Goal: Transaction & Acquisition: Obtain resource

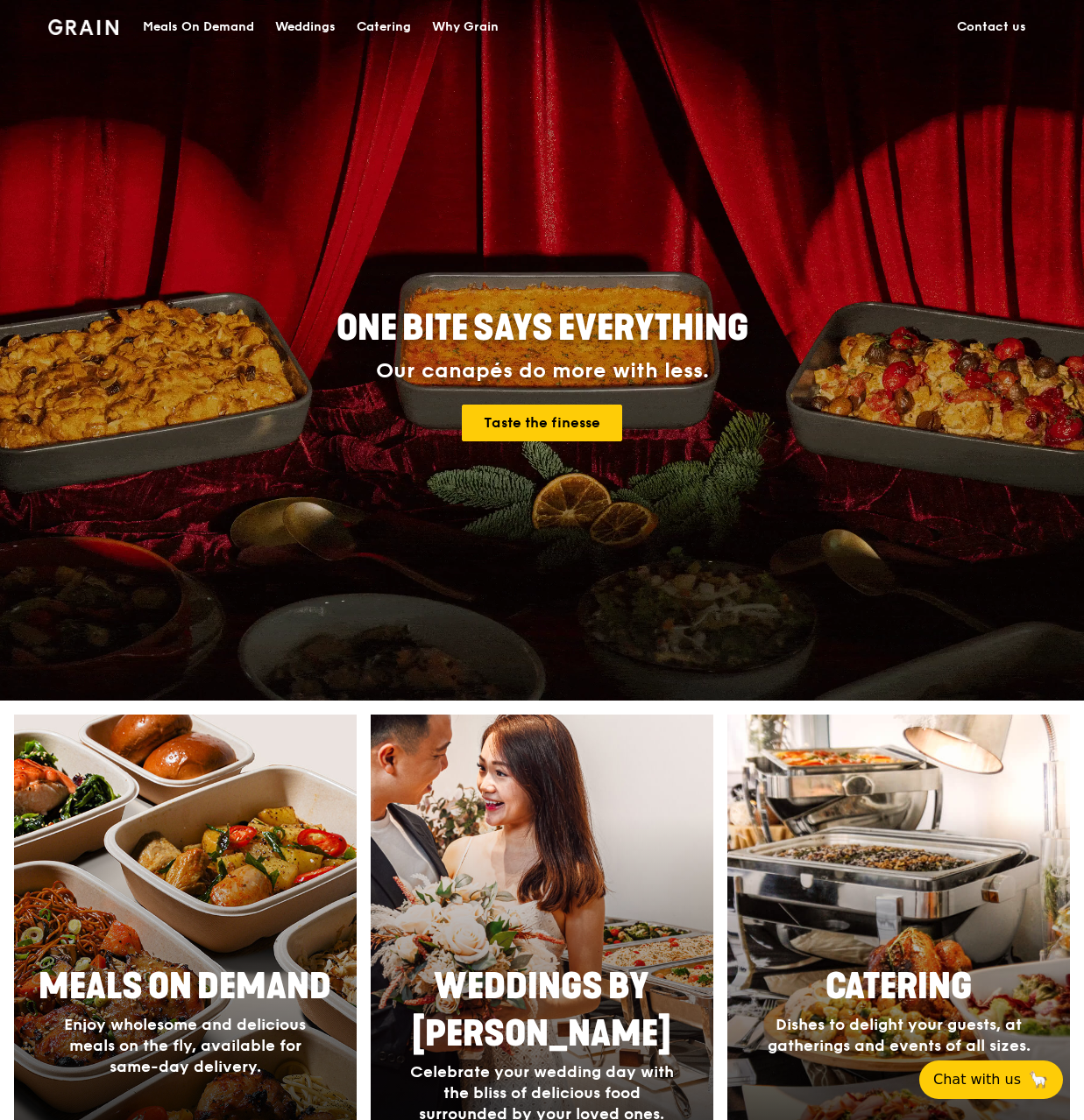
click at [220, 13] on div "Meals On Demand" at bounding box center [198, 27] width 111 height 53
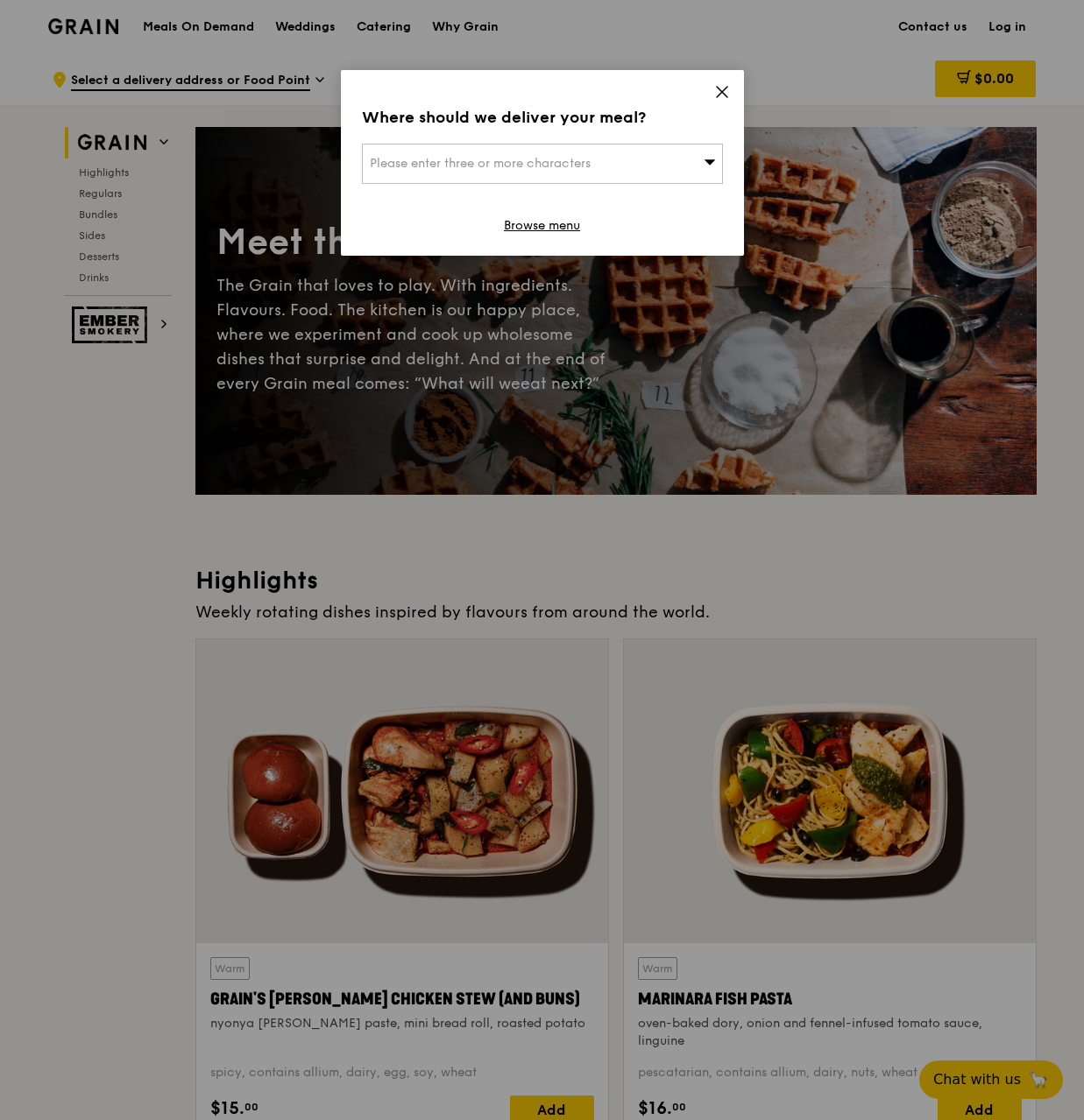
click at [596, 145] on div "Please enter three or more characters" at bounding box center [542, 164] width 361 height 41
drag, startPoint x: 584, startPoint y: 193, endPoint x: 577, endPoint y: 189, distance: 8.1
click at [583, 193] on li "Please enter 3 or more characters" at bounding box center [542, 199] width 359 height 31
click at [727, 85] on icon at bounding box center [721, 92] width 16 height 16
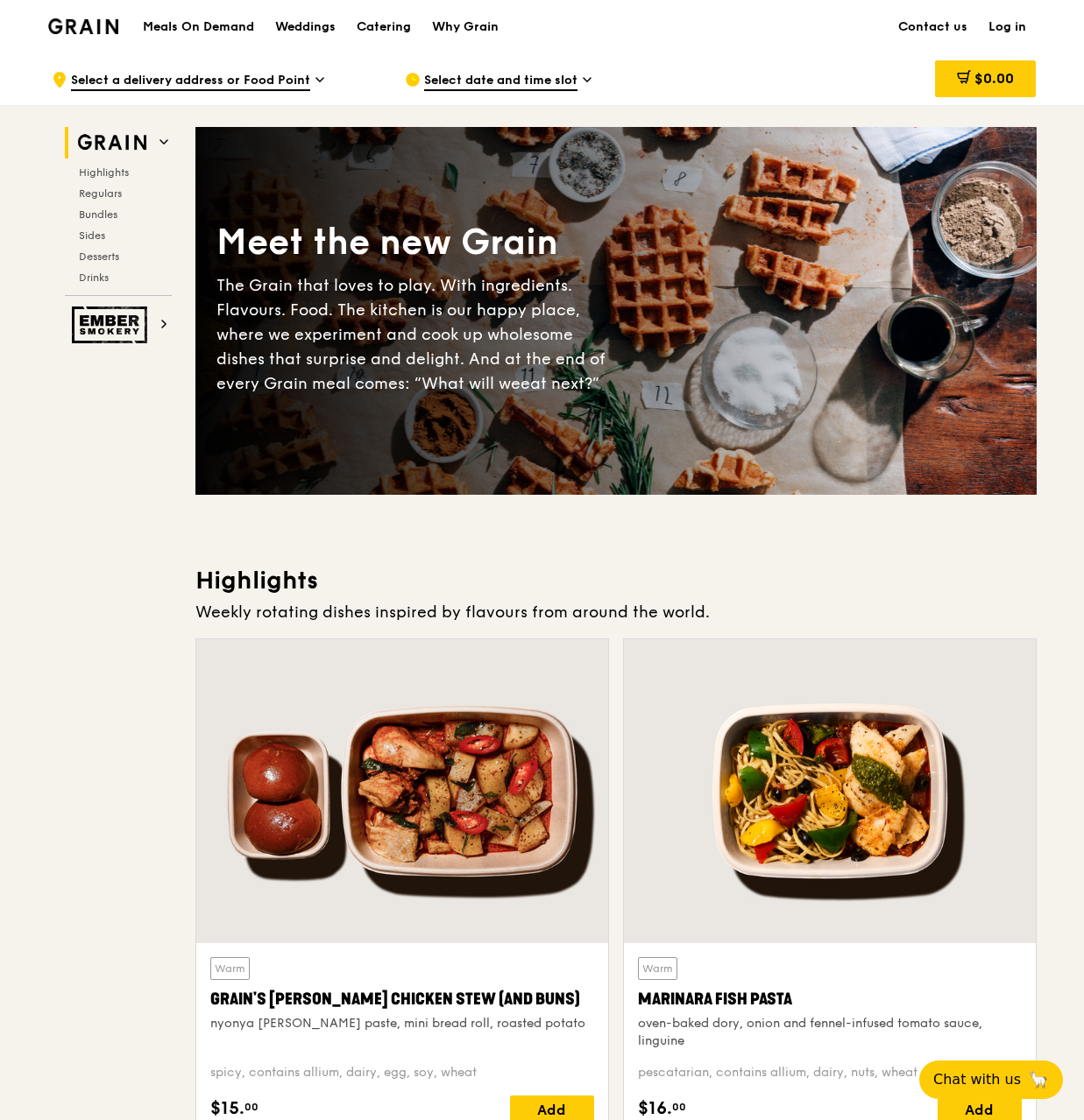
drag, startPoint x: 711, startPoint y: 89, endPoint x: 151, endPoint y: 587, distance: 749.4
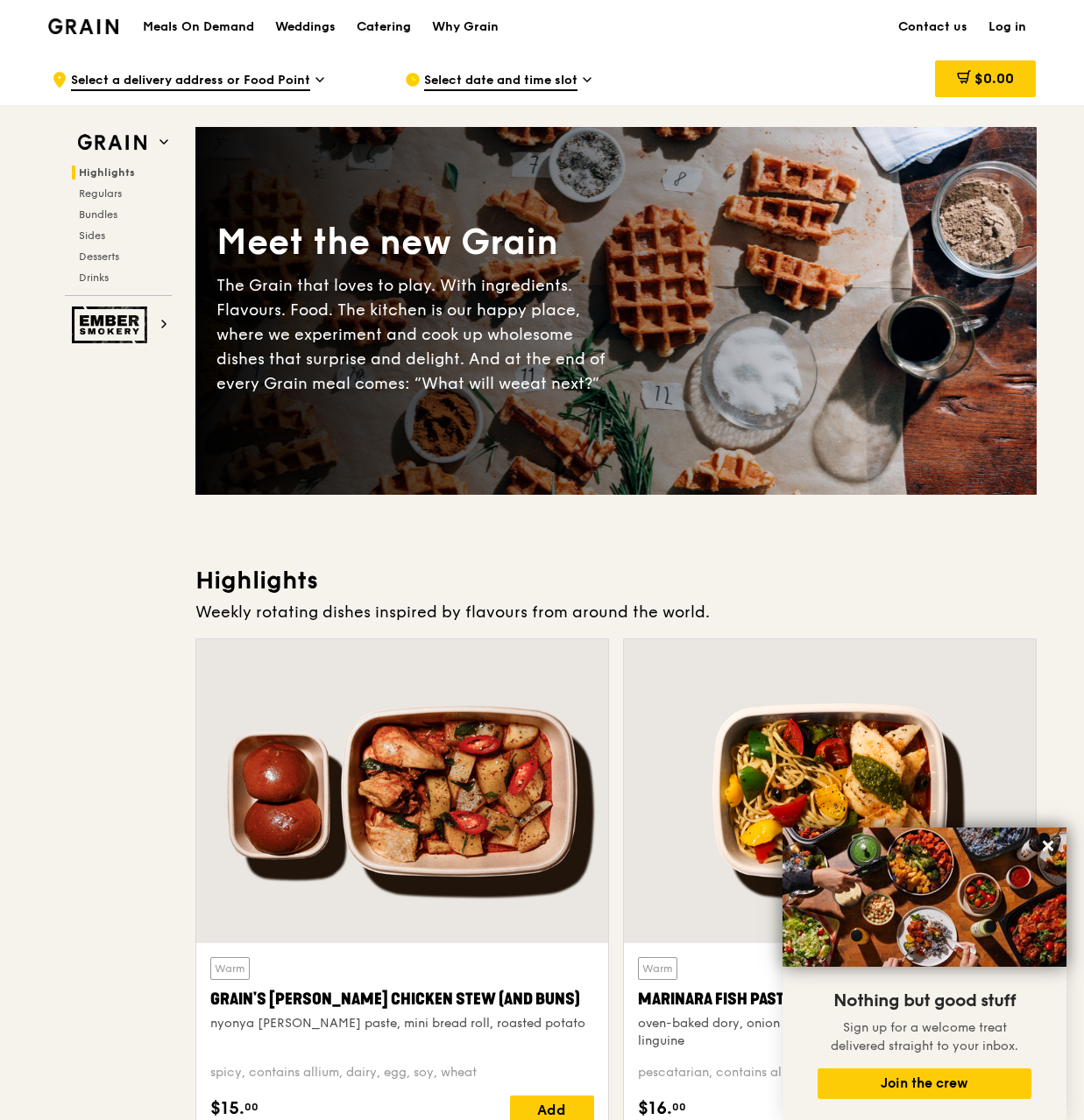
click at [378, 19] on div "Catering" at bounding box center [383, 27] width 55 height 53
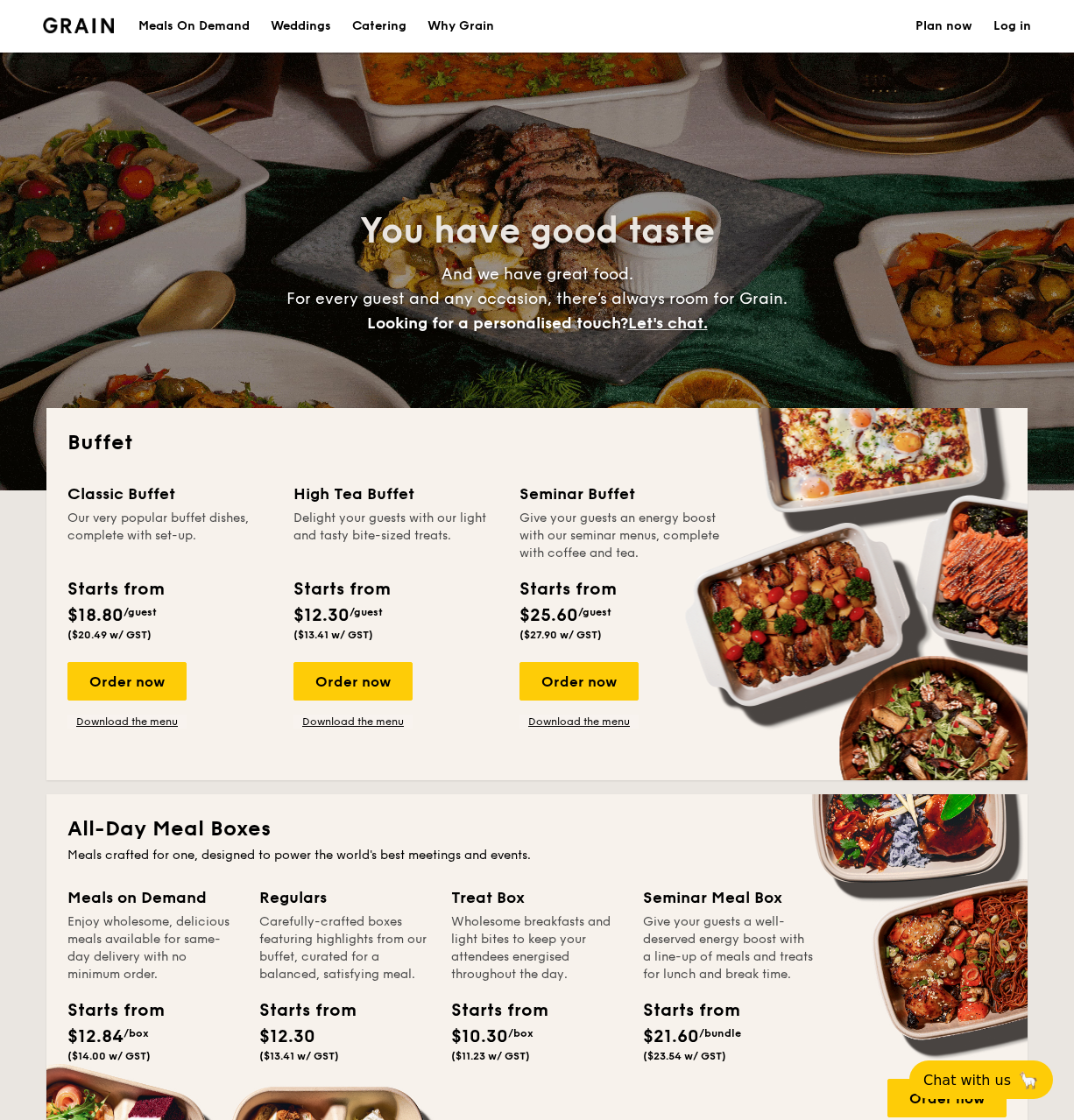
select select
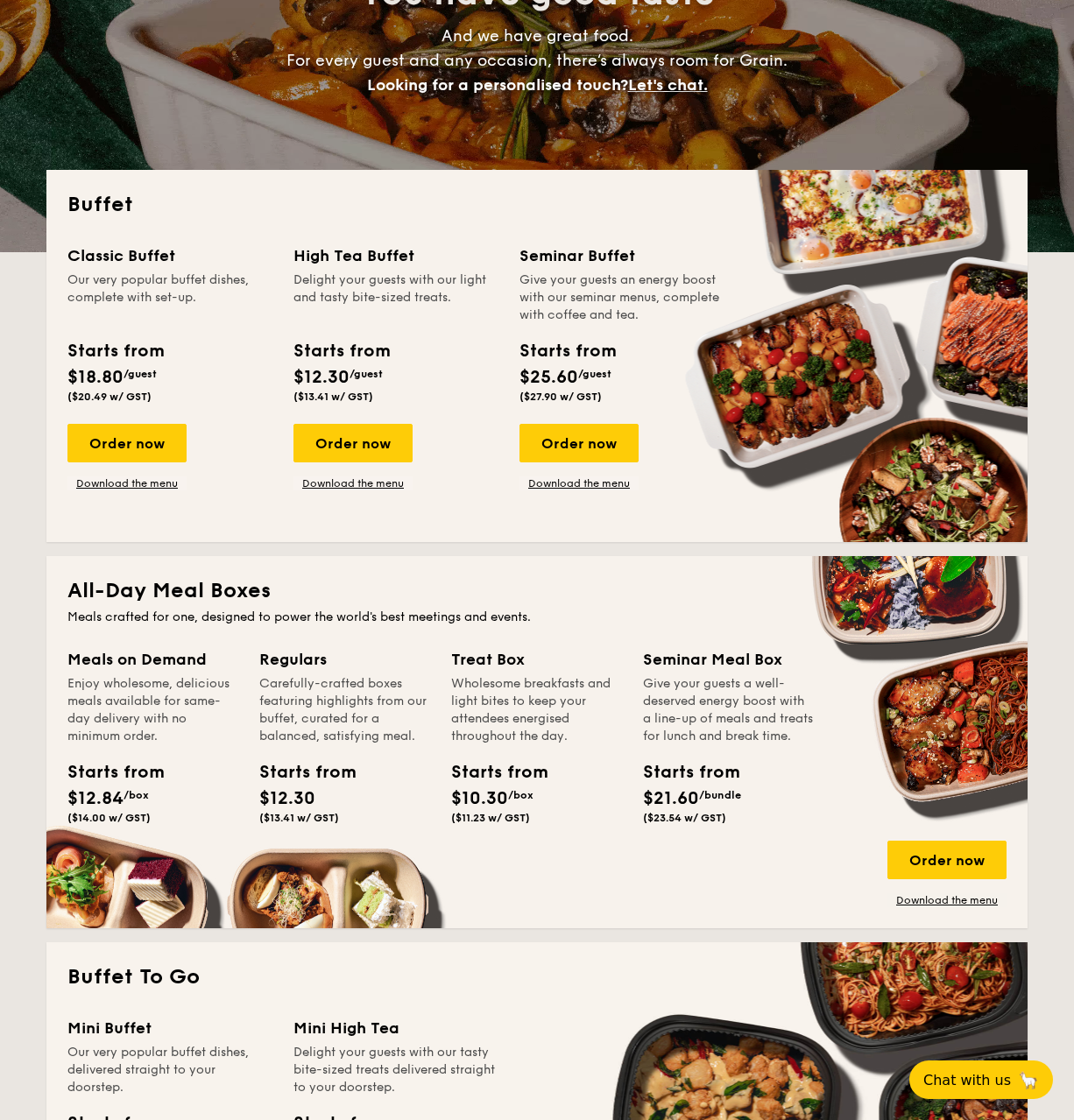
scroll to position [263, 0]
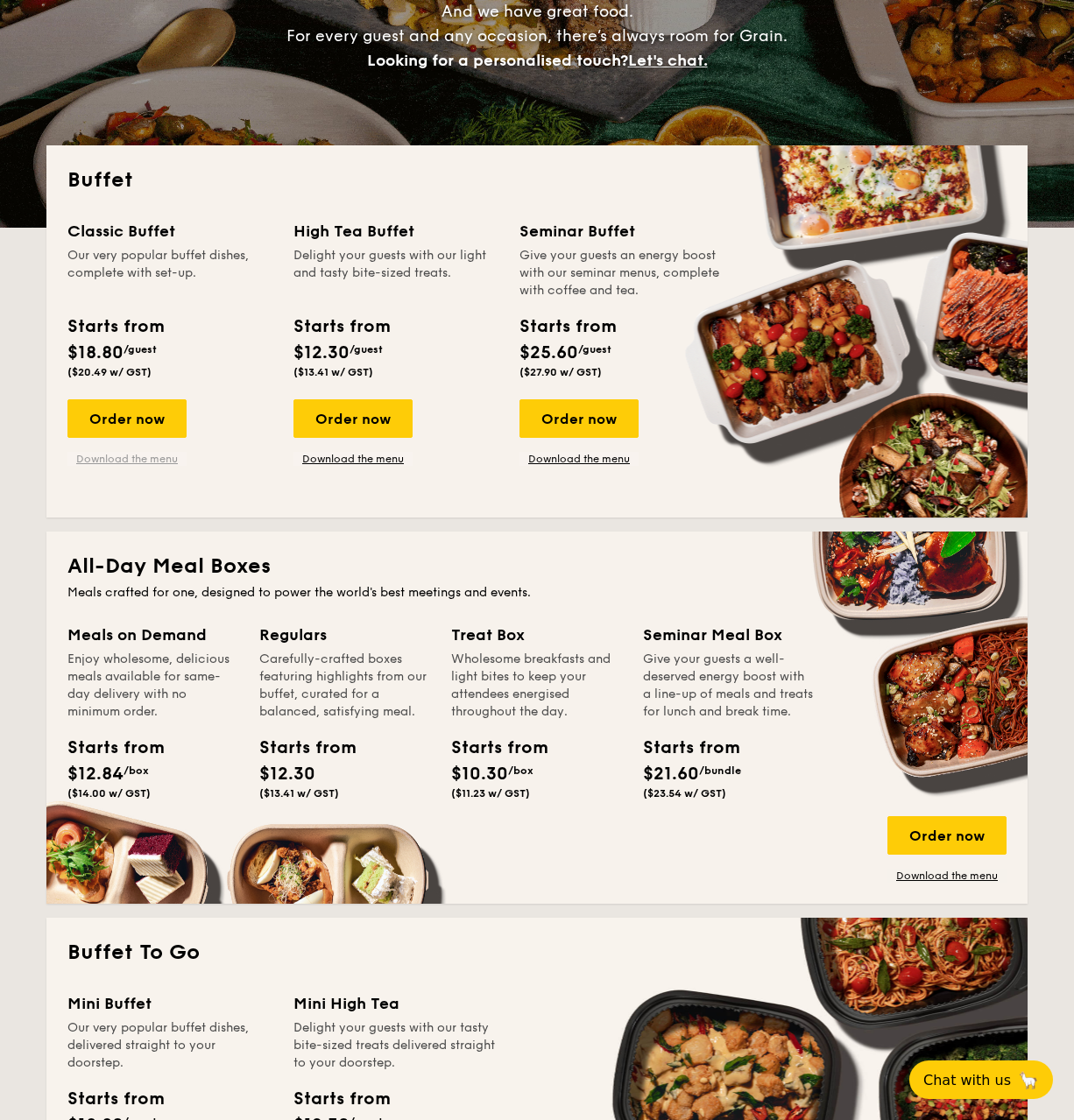
click at [158, 459] on link "Download the menu" at bounding box center [127, 458] width 119 height 14
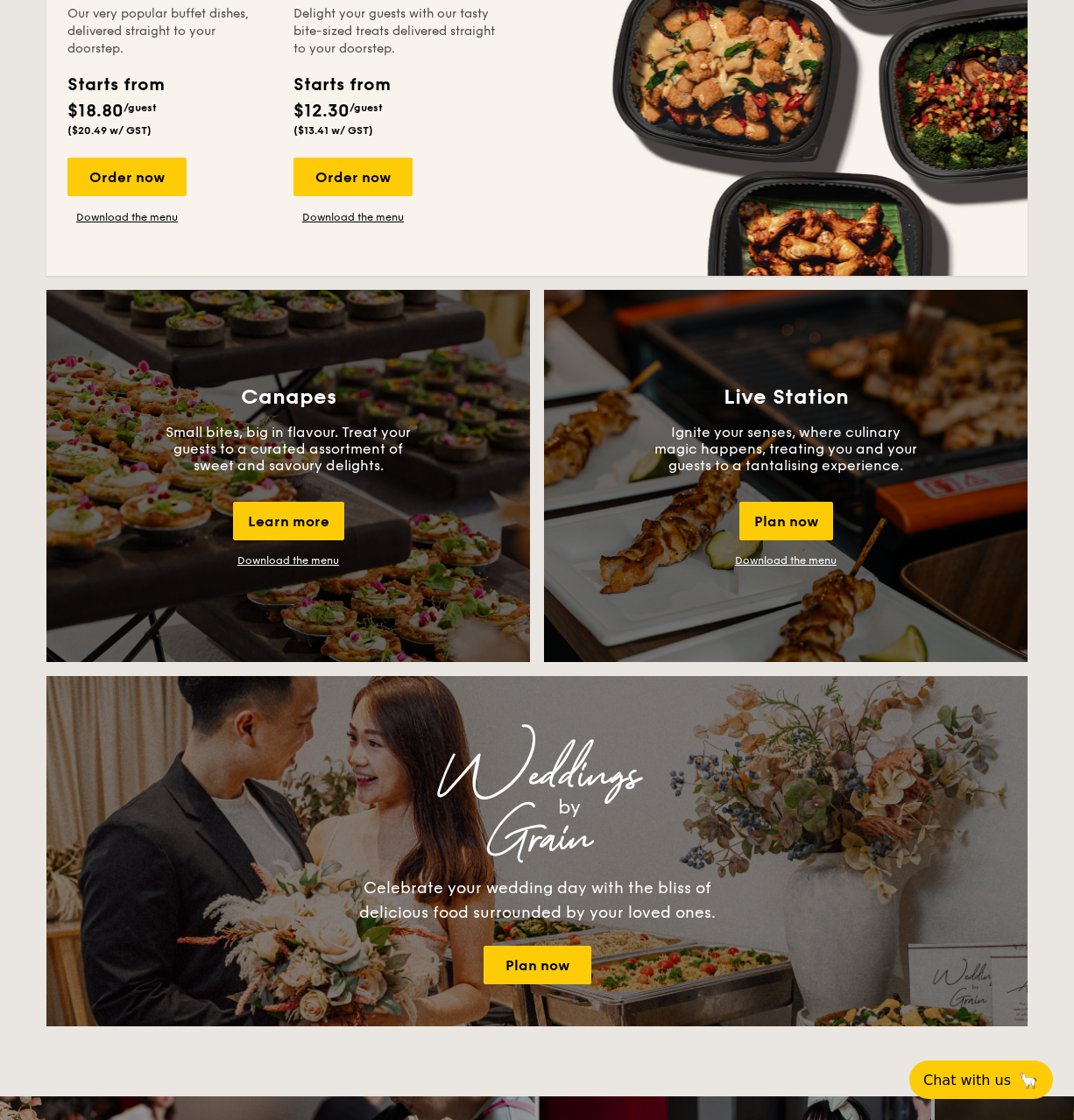
scroll to position [1313, 0]
